Goal: Check status: Check status

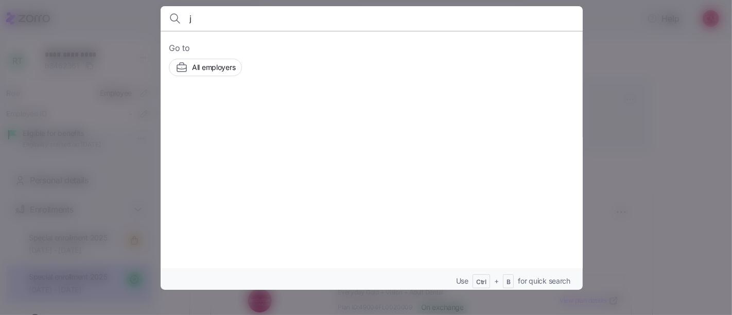
scroll to position [101, 0]
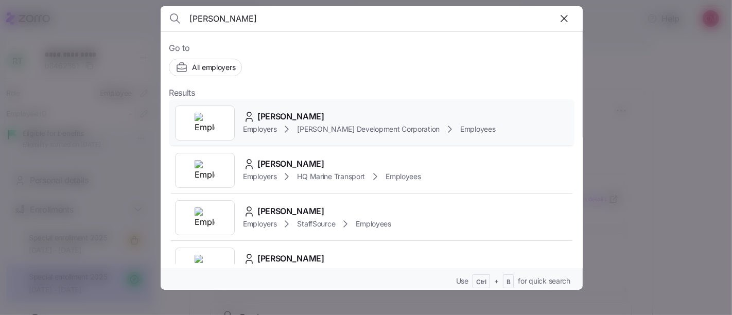
type input "[PERSON_NAME]"
click at [215, 122] on div at bounding box center [205, 122] width 60 height 35
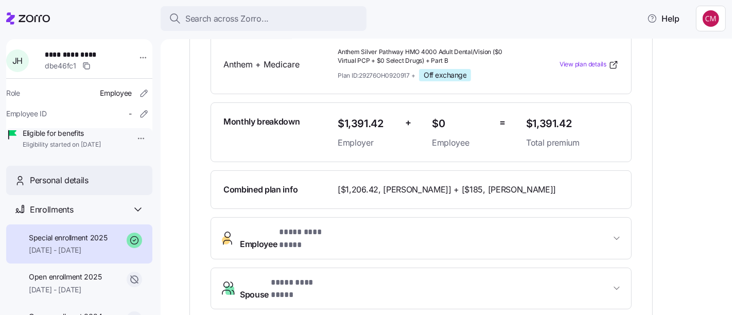
scroll to position [241, 0]
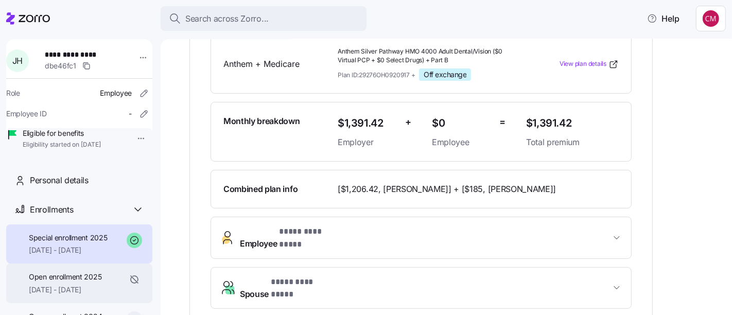
click at [88, 295] on div "Open enrollment 2025 [DATE] - [DATE]" at bounding box center [65, 283] width 73 height 23
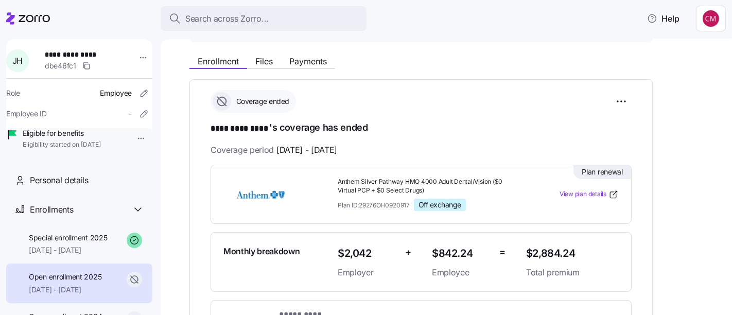
scroll to position [109, 0]
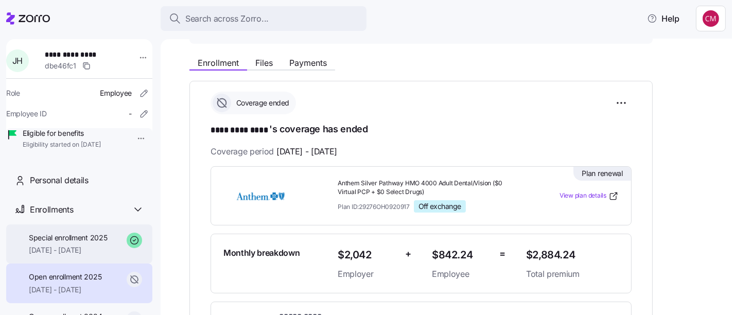
click at [79, 255] on span "[DATE] - [DATE]" at bounding box center [68, 250] width 79 height 10
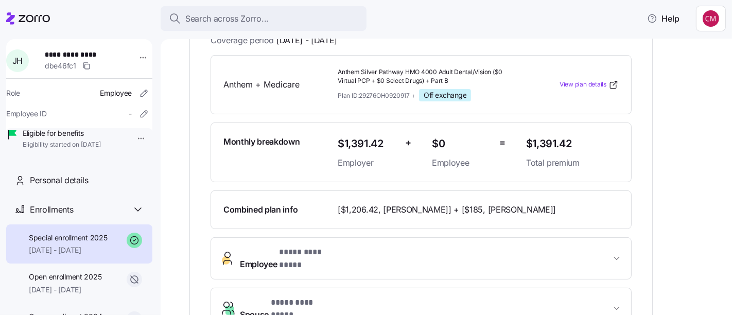
scroll to position [221, 0]
